Goal: Information Seeking & Learning: Learn about a topic

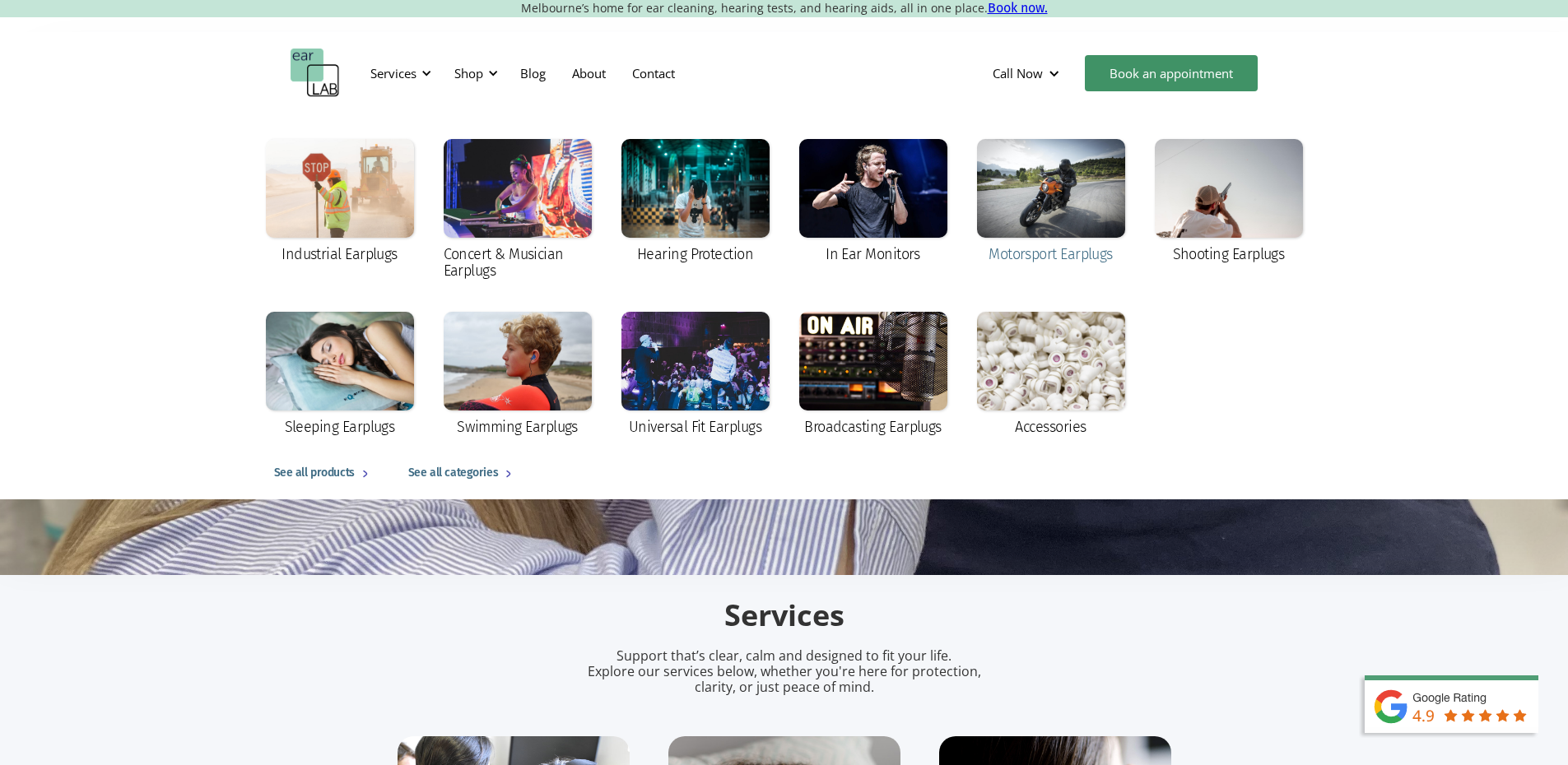
click at [1037, 205] on div at bounding box center [1052, 188] width 148 height 99
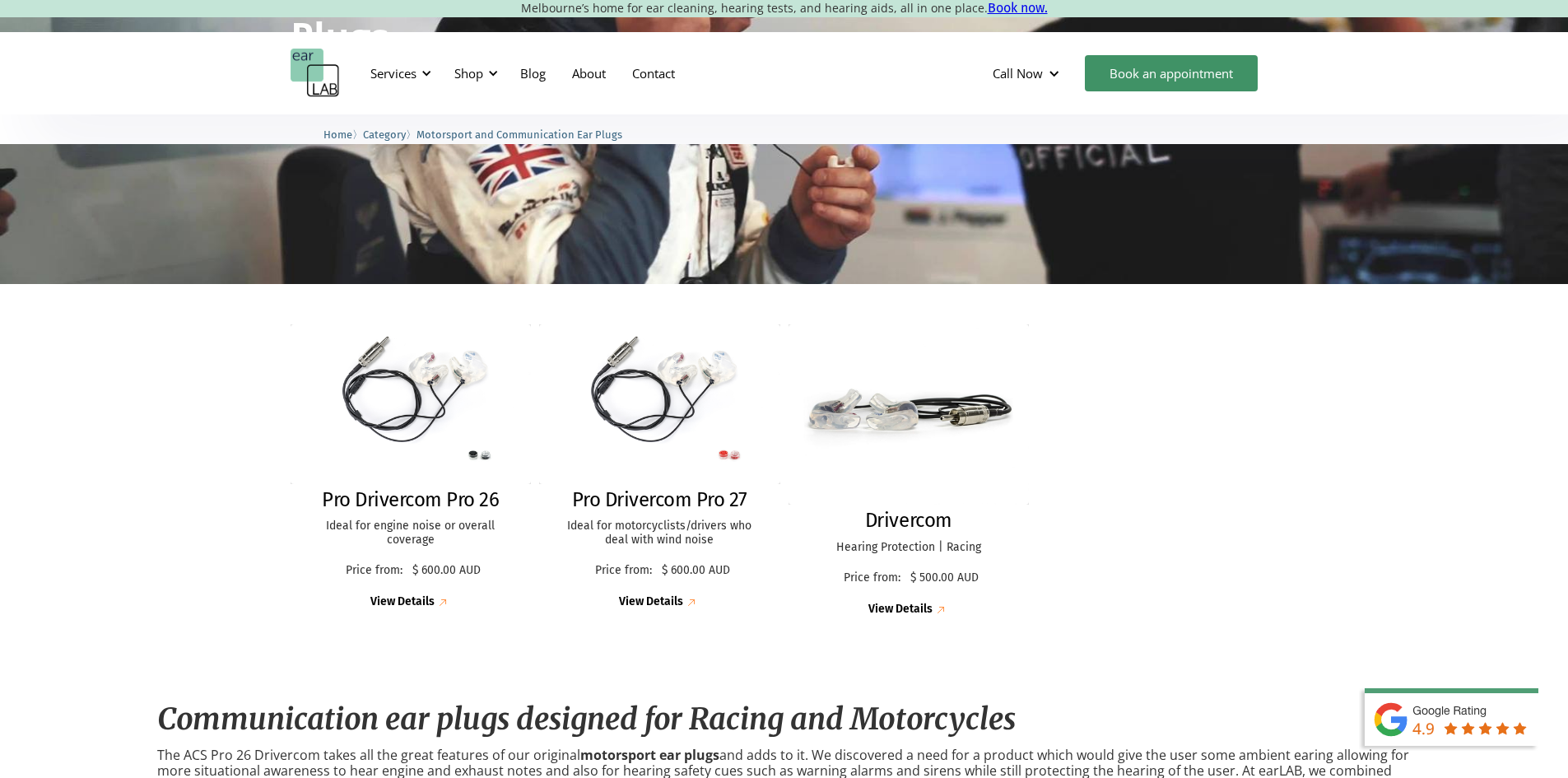
drag, startPoint x: 1579, startPoint y: 171, endPoint x: 1579, endPoint y: 251, distance: 80.0
click at [1567, 251] on html "Melbourne’s home for ear cleaning, hearing tests, and hearing aids, all in one …" at bounding box center [784, 129] width 1568 height 778
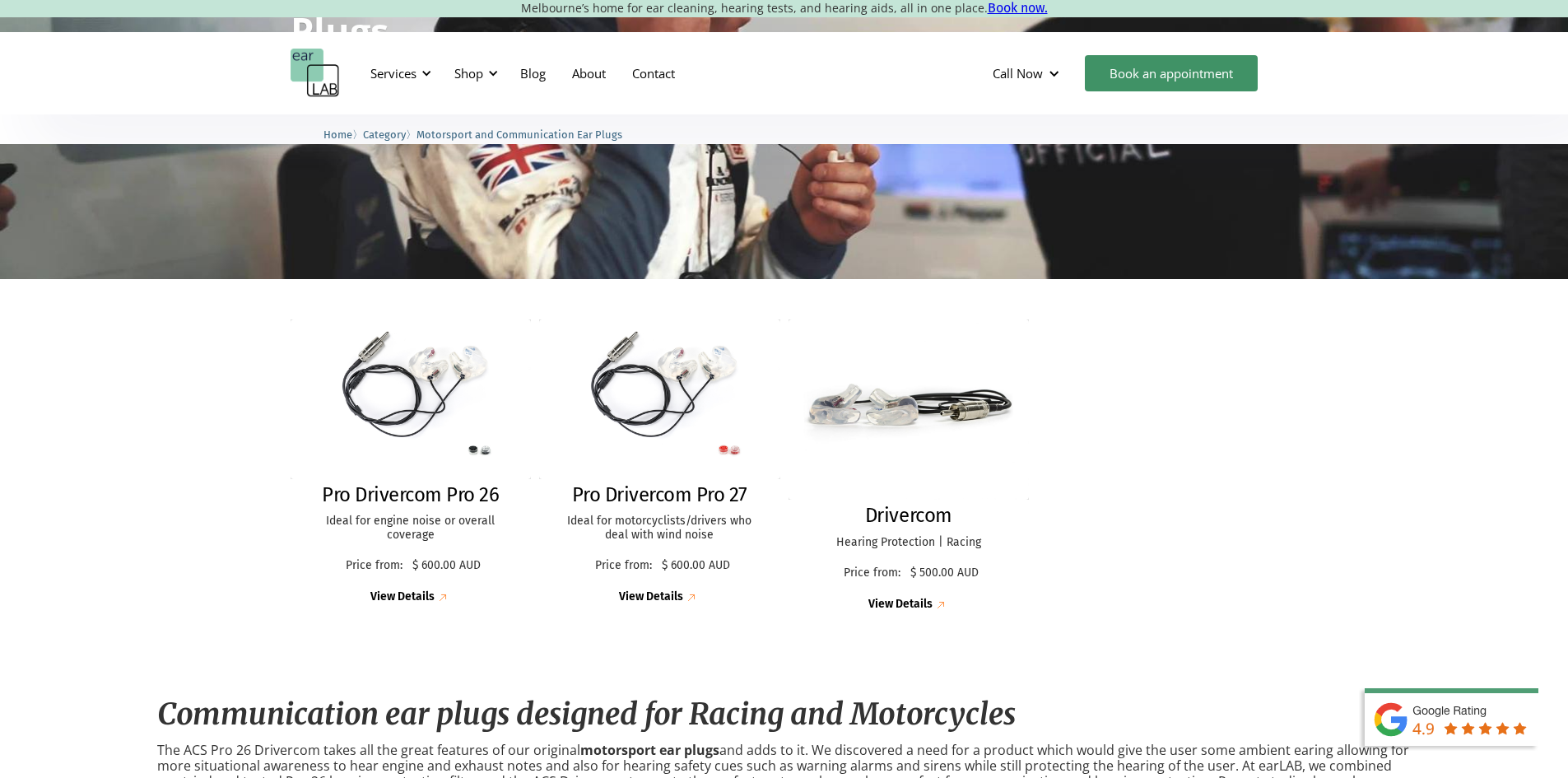
click at [1408, 469] on div "Pro Drivercom Pro 26 Ideal for engine noise or overall coverage Price from: $ 6…" at bounding box center [784, 470] width 1568 height 384
click at [1268, 568] on div "Pro Drivercom Pro 26 Ideal for engine noise or overall coverage Price from: $ 6…" at bounding box center [784, 466] width 988 height 327
click at [899, 417] on img at bounding box center [909, 409] width 265 height 198
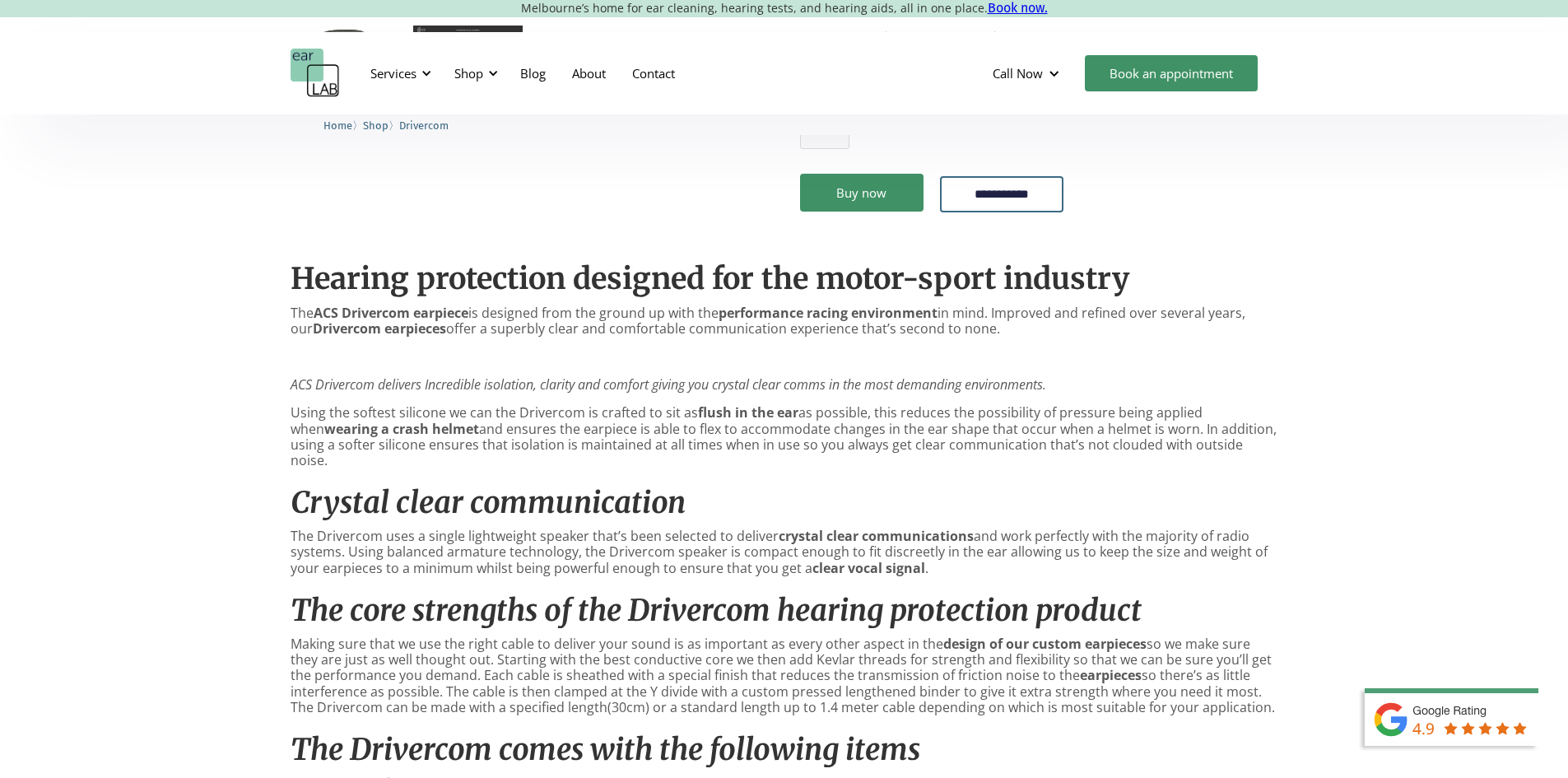
scroll to position [835, 0]
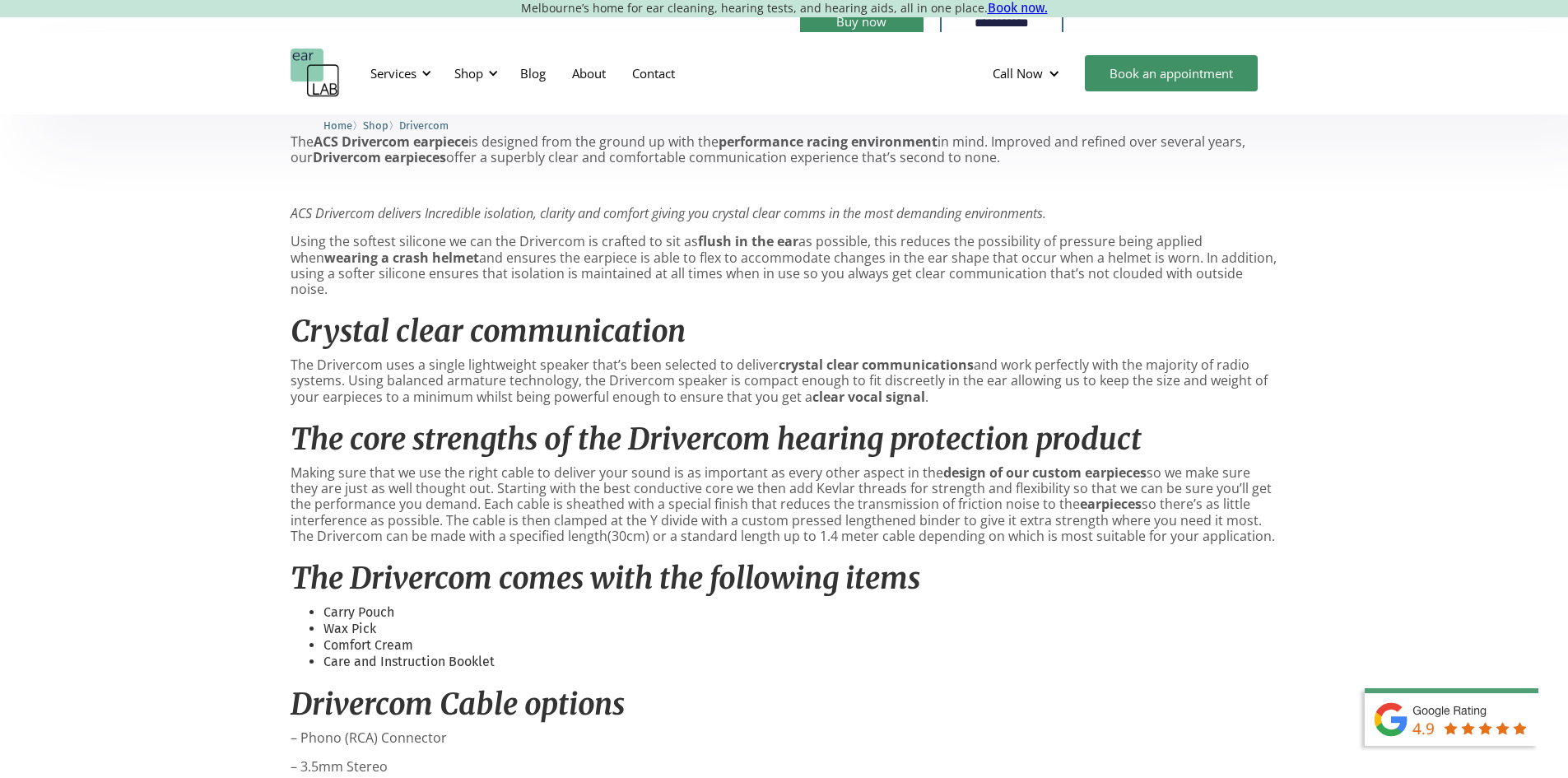
drag, startPoint x: 1579, startPoint y: 187, endPoint x: 1563, endPoint y: 397, distance: 210.6
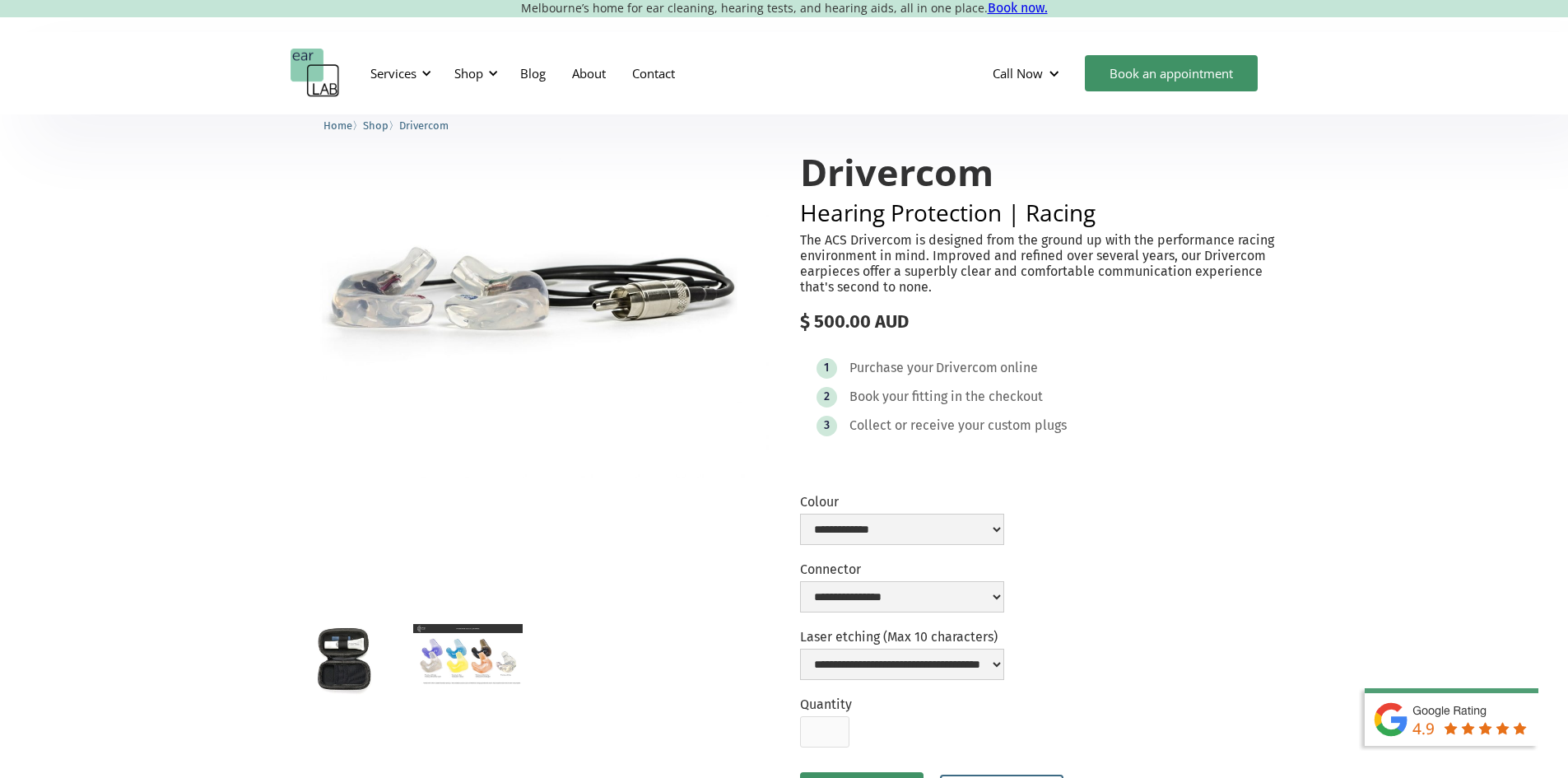
scroll to position [33, 0]
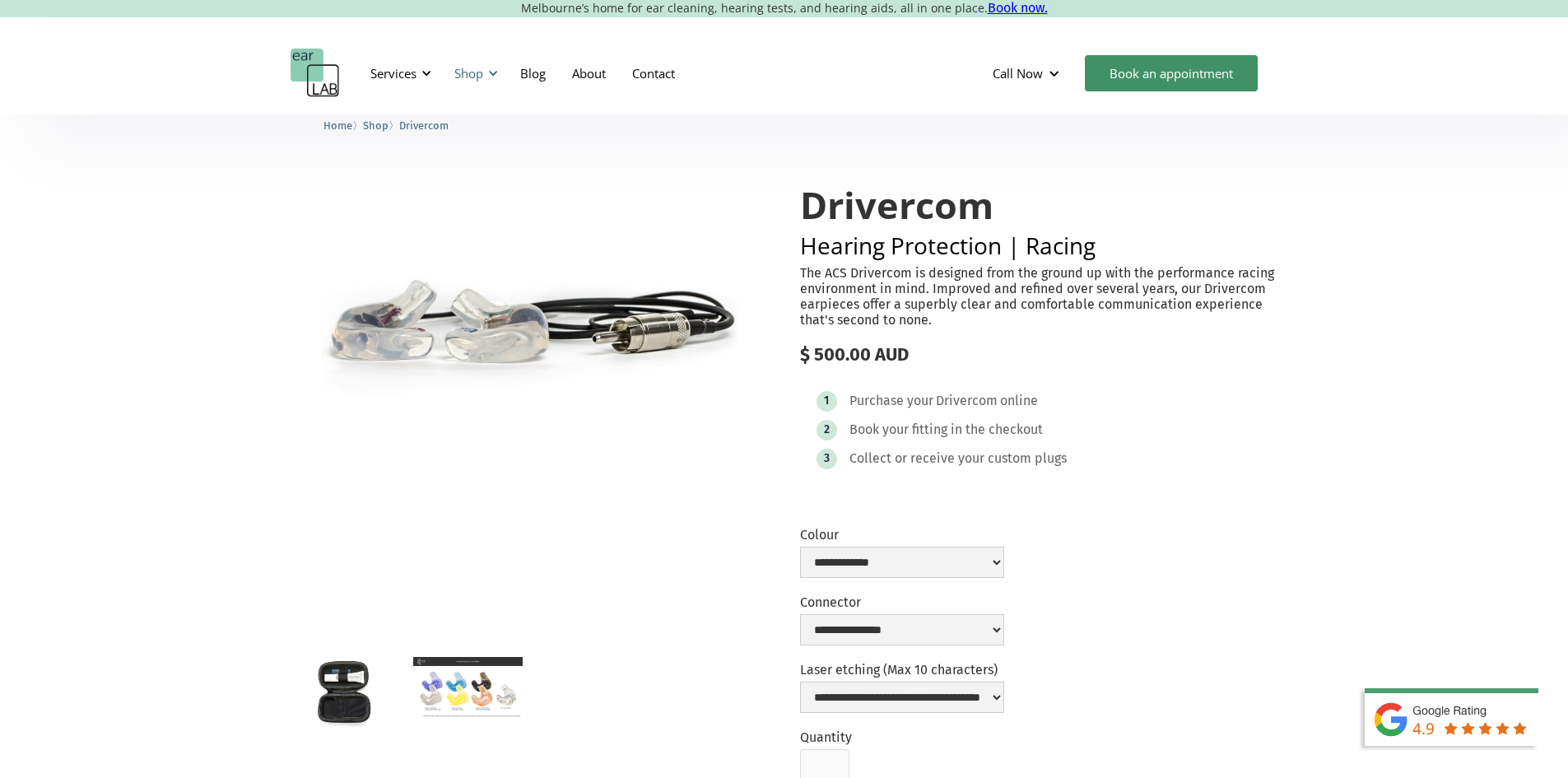
click at [465, 71] on div "Shop" at bounding box center [469, 73] width 29 height 17
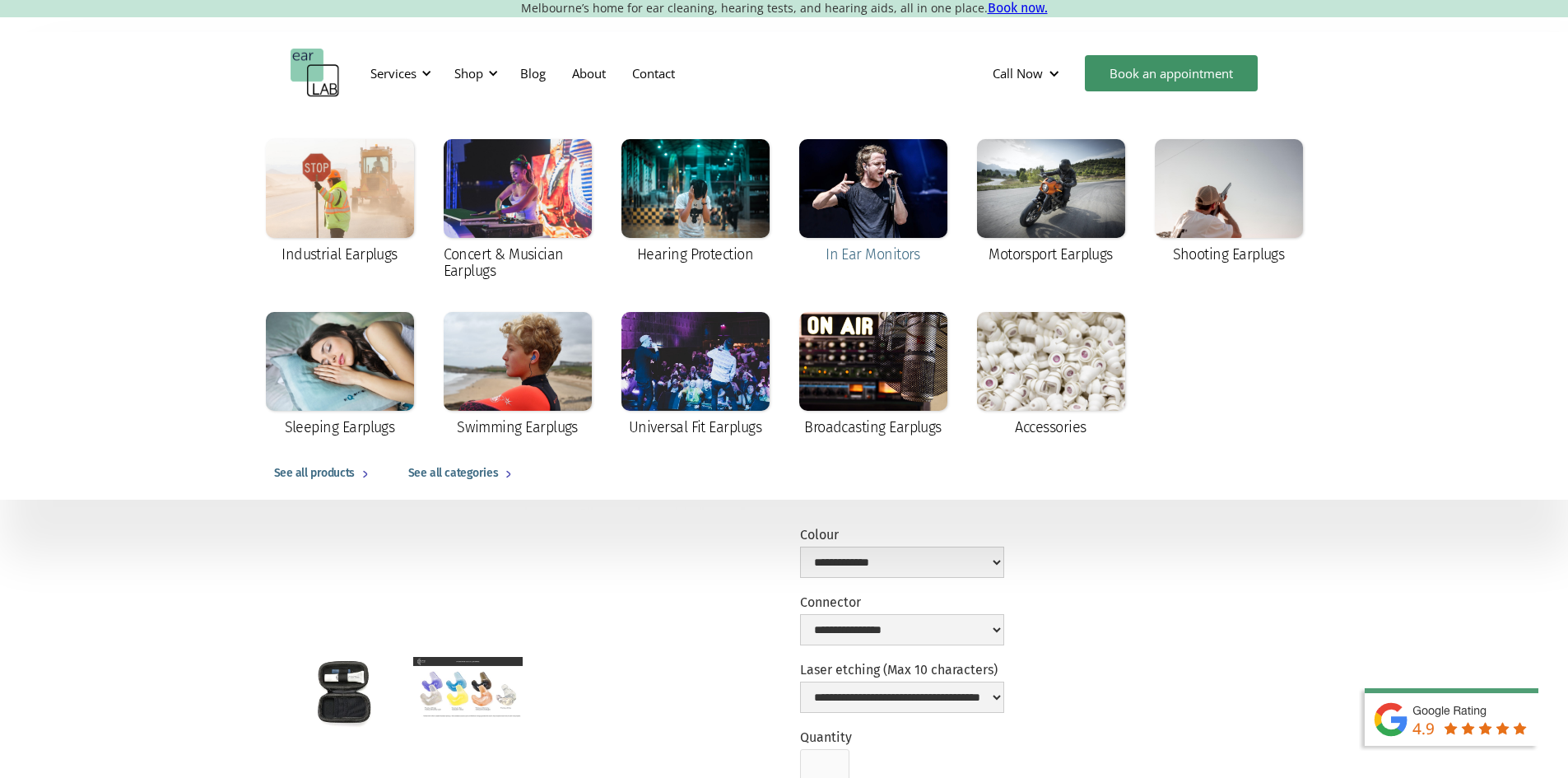
click at [910, 223] on div at bounding box center [873, 188] width 148 height 99
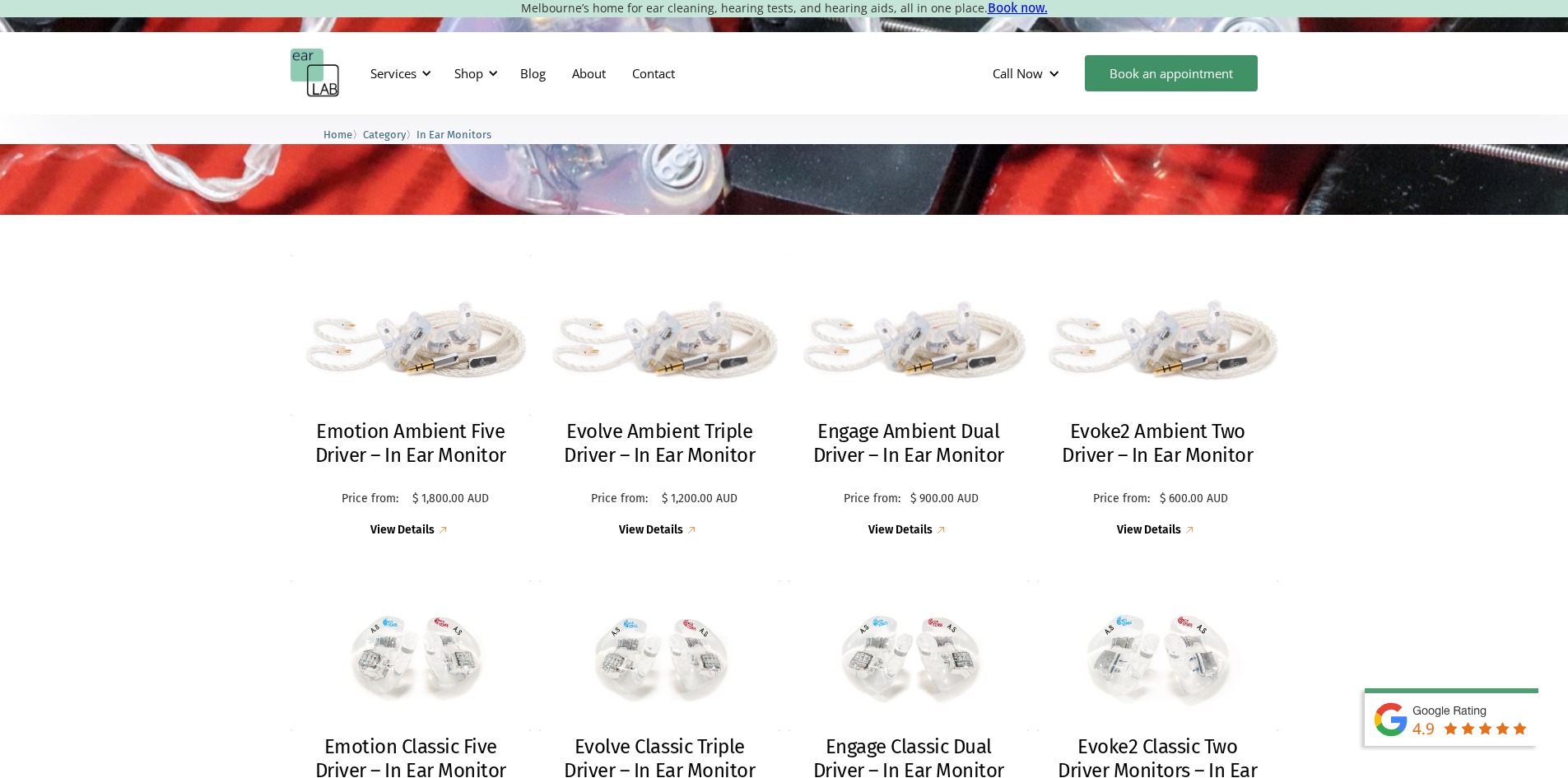
click at [1135, 360] on img at bounding box center [1158, 334] width 250 height 166
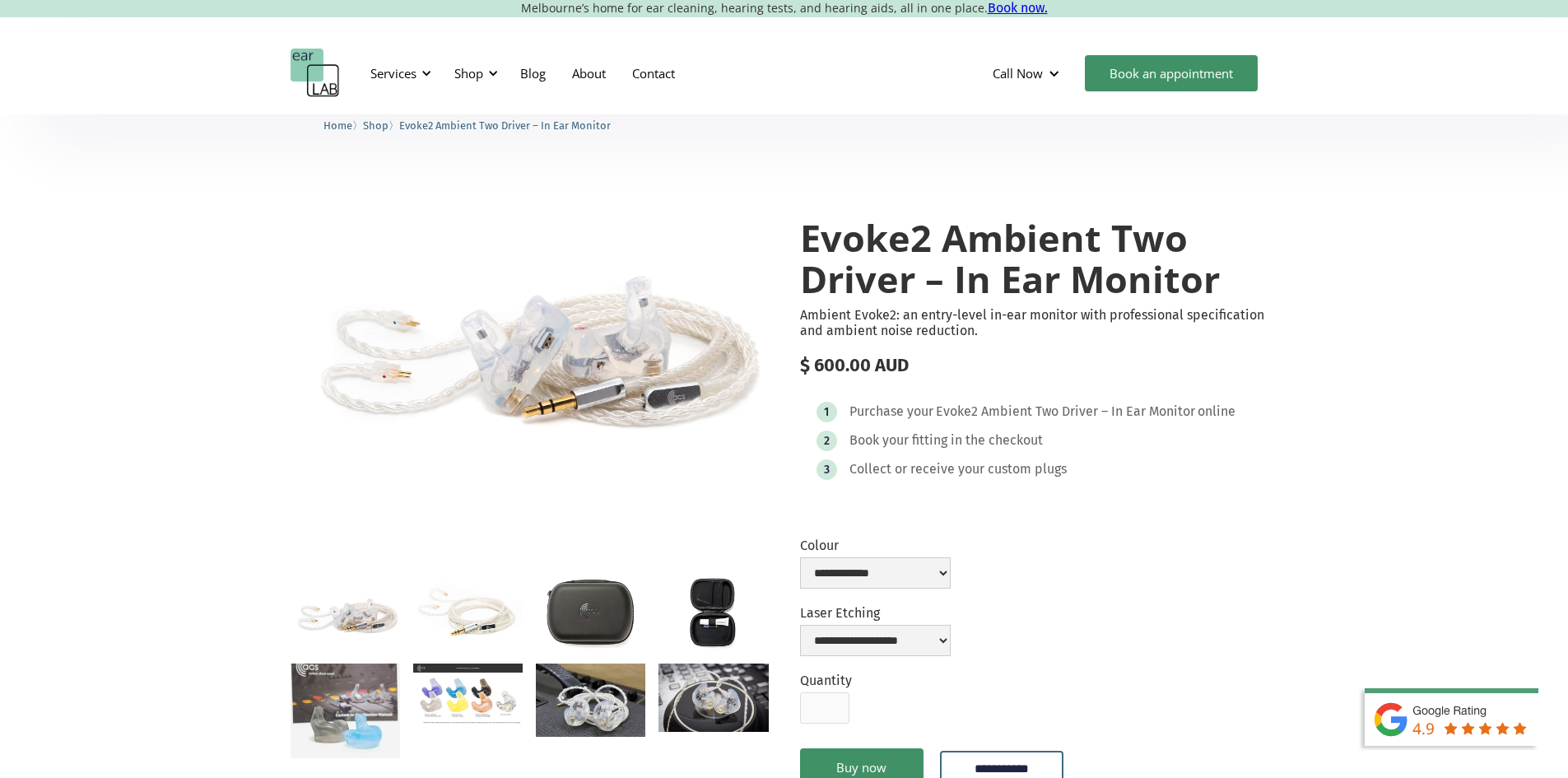
click at [1532, 4] on html "Melbourne’s home for ear cleaning, hearing tests, and hearing aids, all in one …" at bounding box center [784, 389] width 1568 height 778
click at [490, 77] on div at bounding box center [493, 73] width 11 height 11
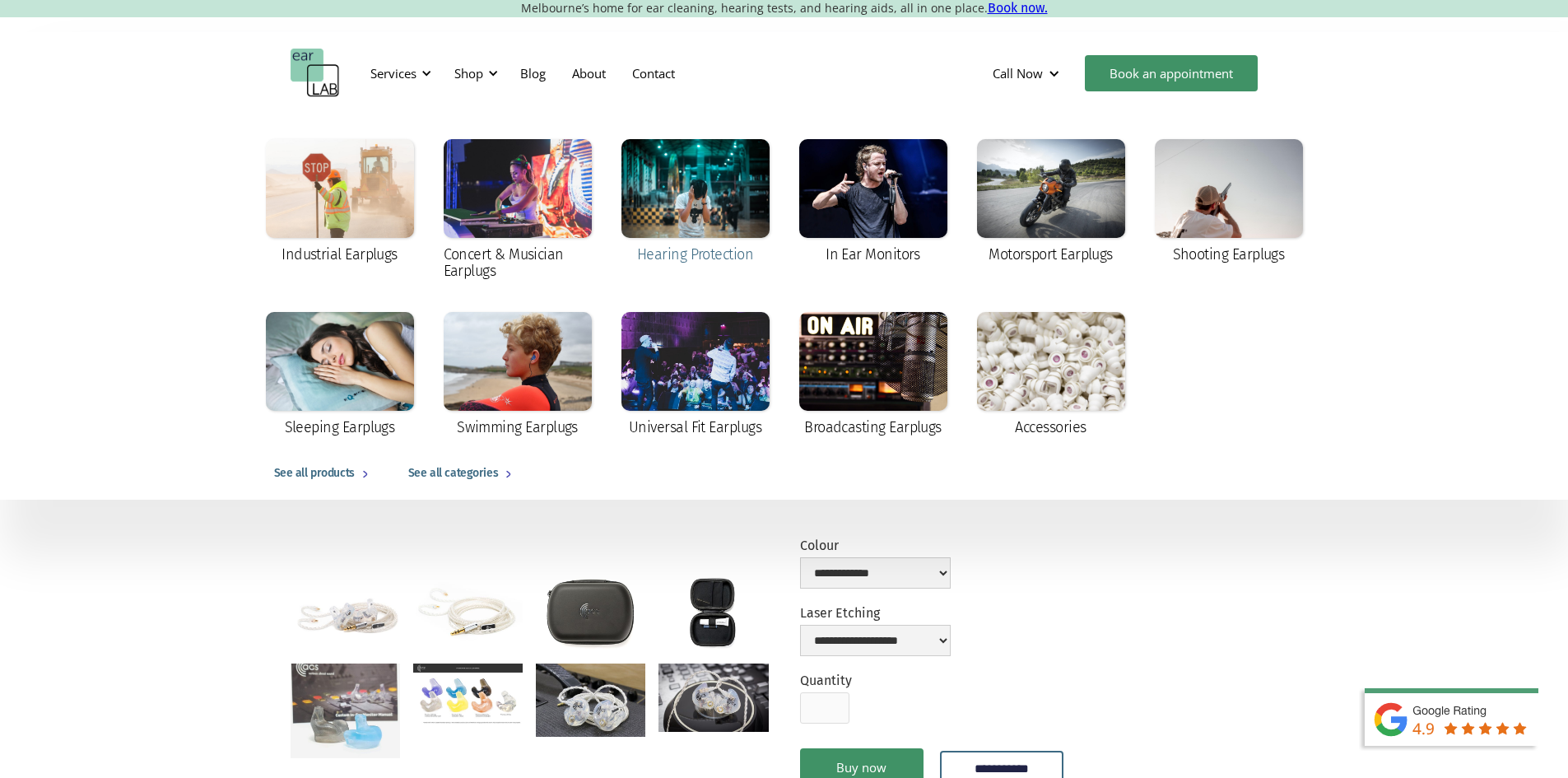
click at [714, 217] on div at bounding box center [696, 188] width 148 height 99
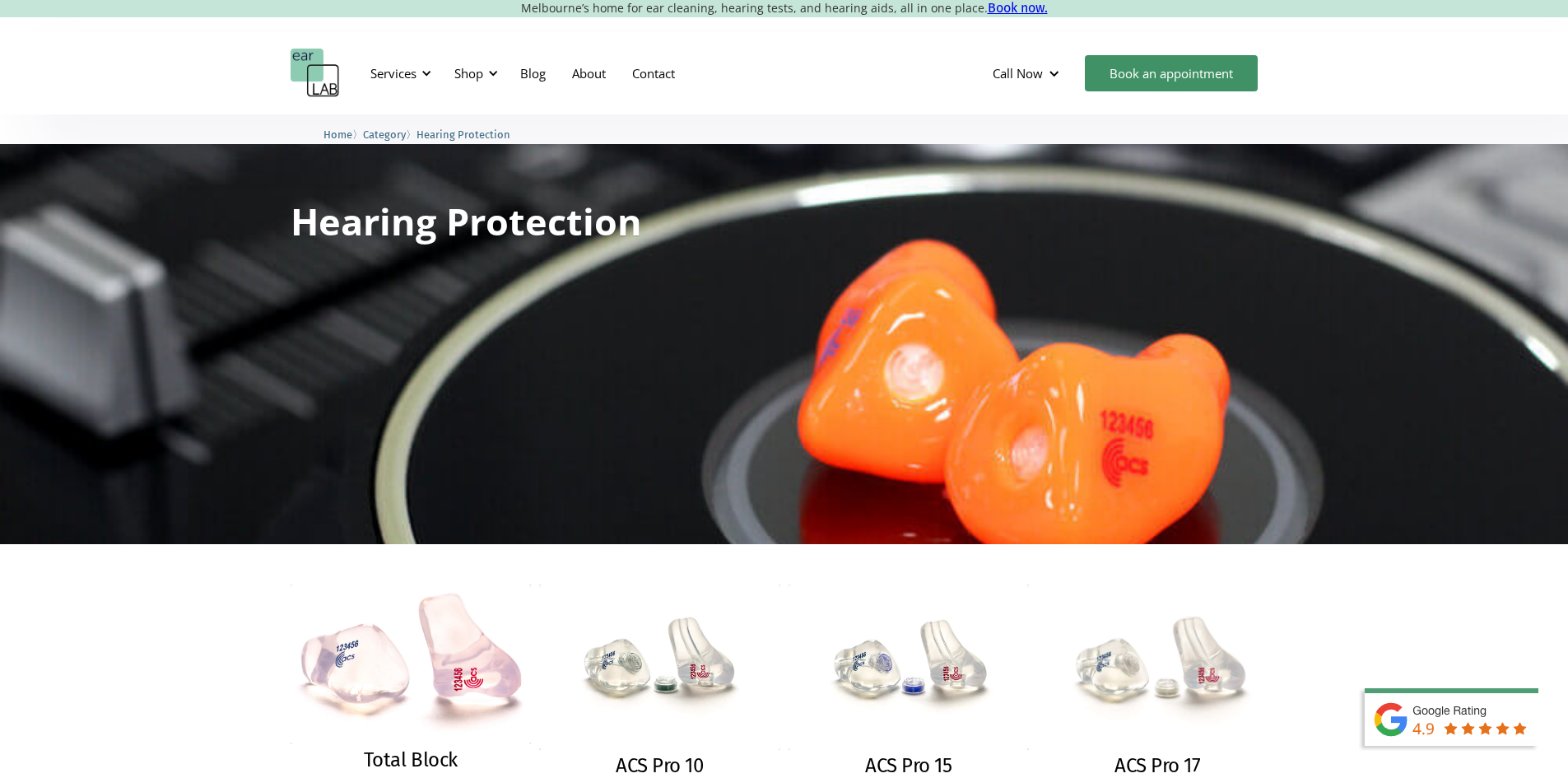
click at [1155, 638] on img at bounding box center [1157, 667] width 262 height 180
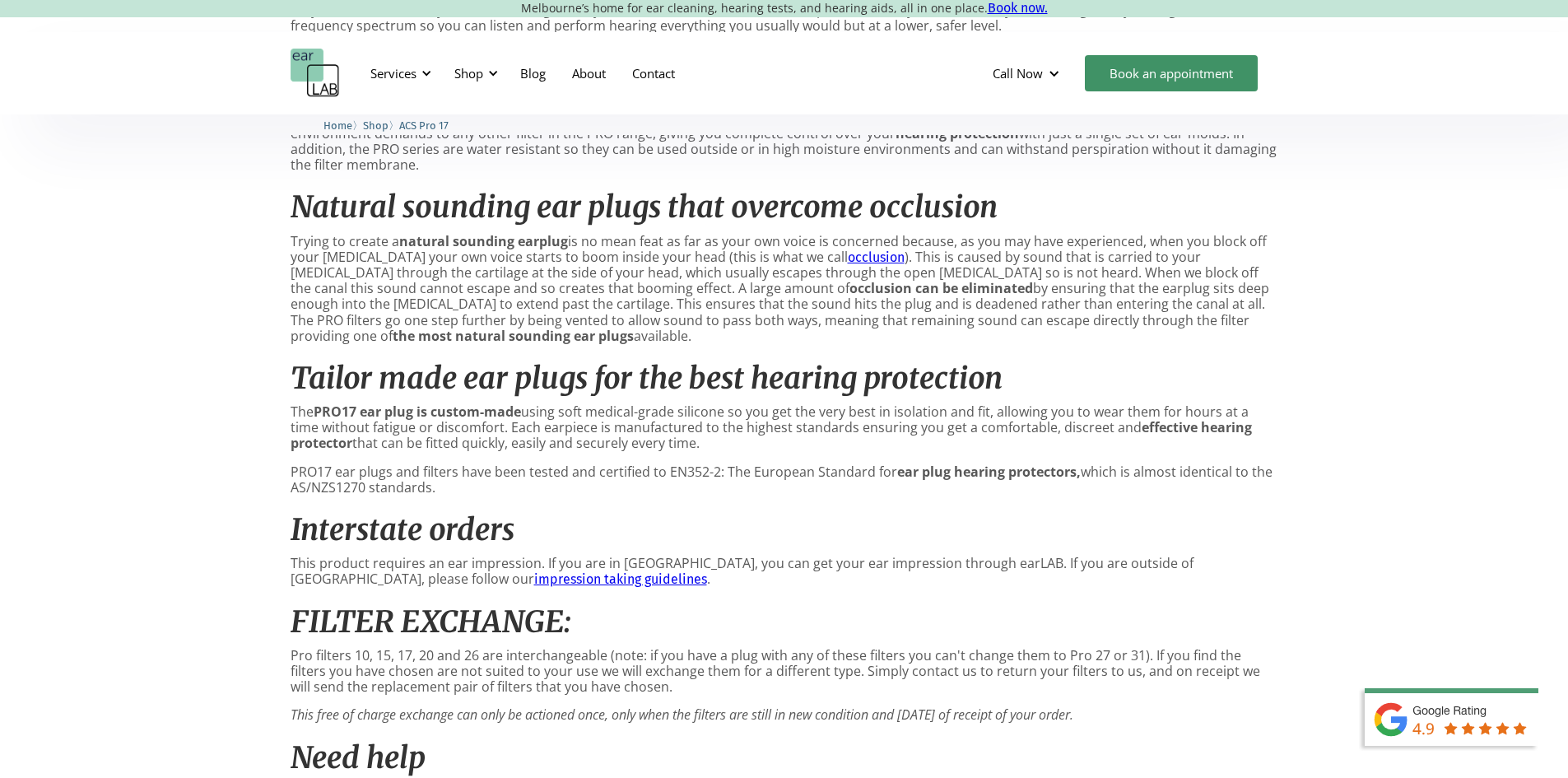
scroll to position [1190, 0]
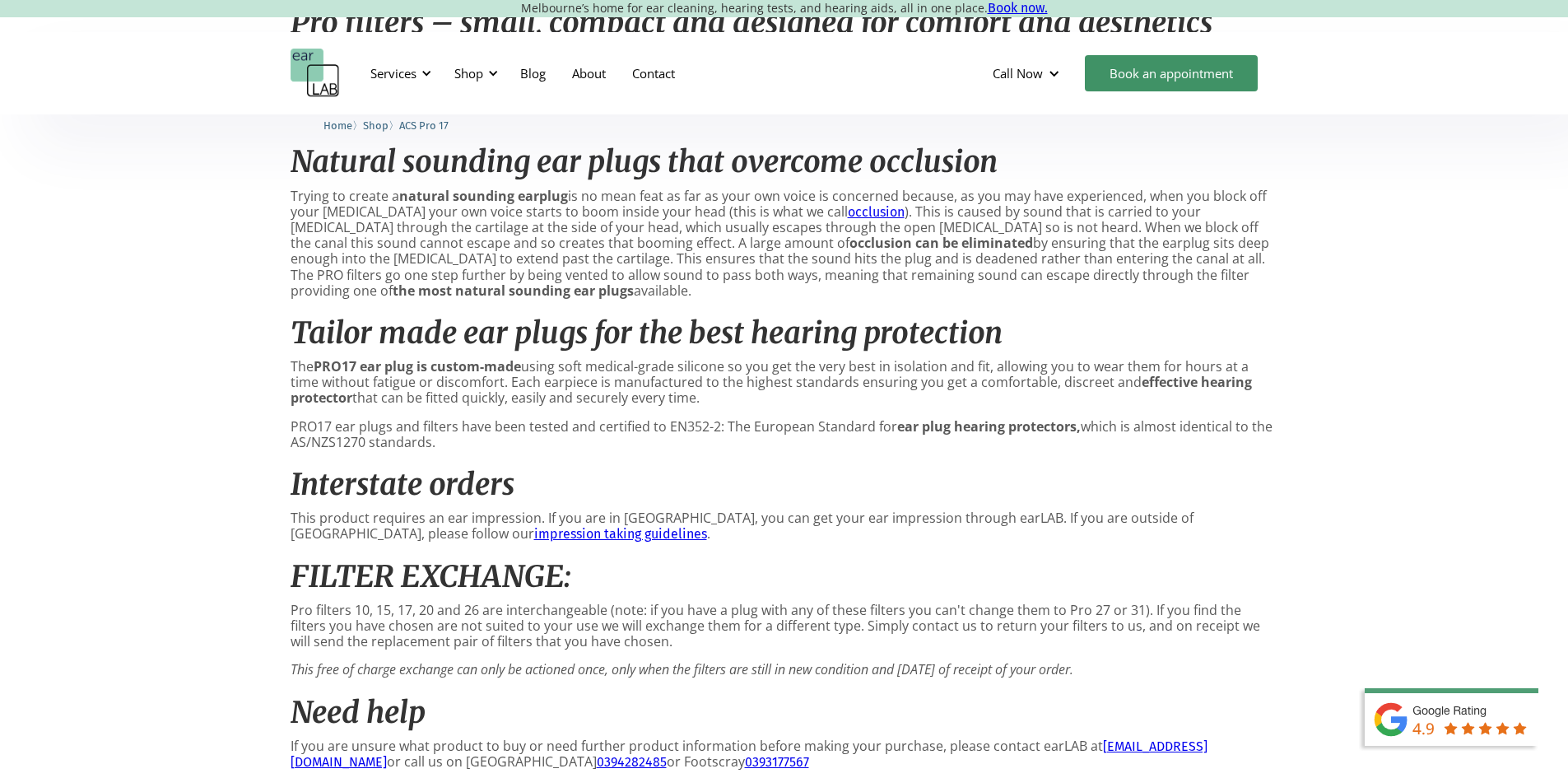
drag, startPoint x: 0, startPoint y: 0, endPoint x: 1579, endPoint y: 396, distance: 1627.9
click at [523, 264] on p "Trying to create a natural sounding earplug is no mean feat as far as your own …" at bounding box center [784, 243] width 988 height 110
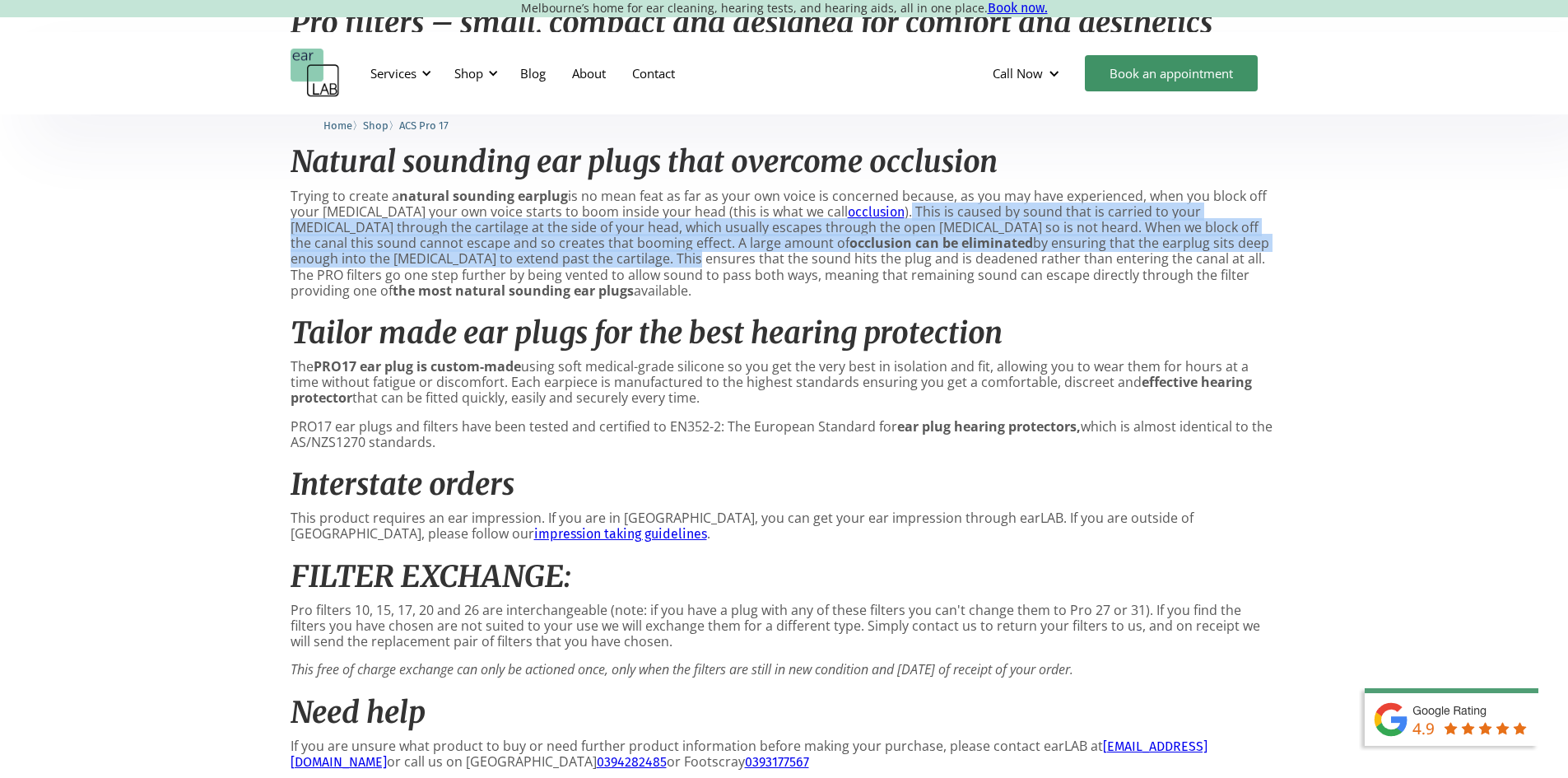
drag, startPoint x: 863, startPoint y: 233, endPoint x: 455, endPoint y: 277, distance: 410.4
click at [455, 277] on p "Trying to create a natural sounding earplug is no mean feat as far as your own …" at bounding box center [784, 243] width 988 height 110
